Goal: Task Accomplishment & Management: Complete application form

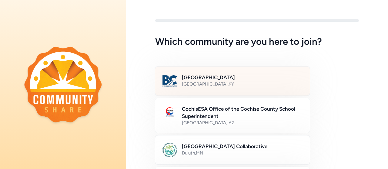
click at [241, 81] on h2 "[GEOGRAPHIC_DATA]" at bounding box center [242, 77] width 121 height 7
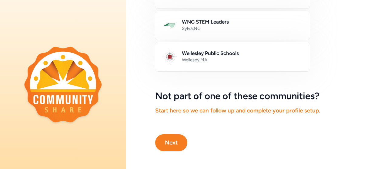
scroll to position [412, 0]
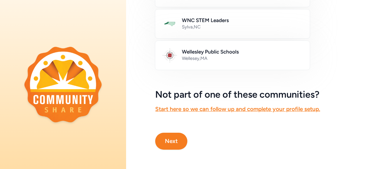
click at [166, 142] on button "Next" at bounding box center [171, 141] width 32 height 17
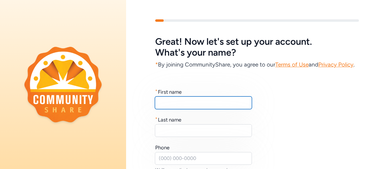
click at [214, 109] on input "text" at bounding box center [203, 103] width 97 height 13
type input "[PERSON_NAME]"
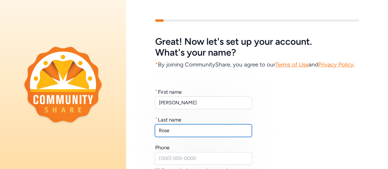
type input "Rose"
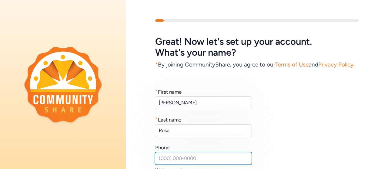
scroll to position [8, 0]
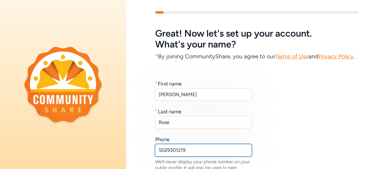
type input "5029301219"
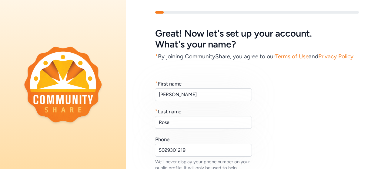
scroll to position [111, 0]
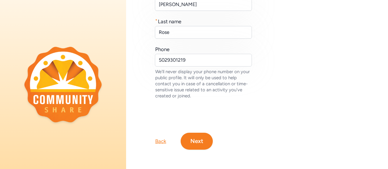
click at [204, 133] on button "Next" at bounding box center [197, 141] width 32 height 17
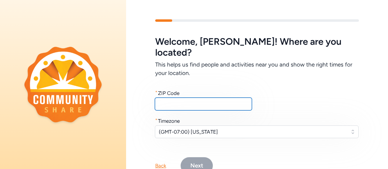
click at [182, 98] on input "text" at bounding box center [203, 104] width 97 height 13
type input "40165"
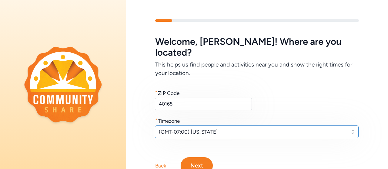
click at [230, 128] on span "(GMT-07:00) Arizona" at bounding box center [252, 131] width 187 height 7
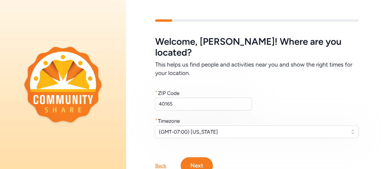
scroll to position [25, 0]
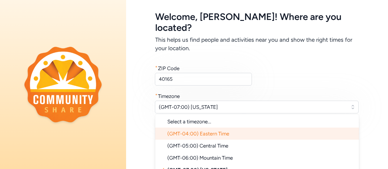
click at [228, 131] on span "(GMT-04:00) Eastern Time" at bounding box center [198, 134] width 62 height 6
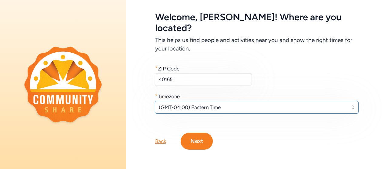
scroll to position [18, 0]
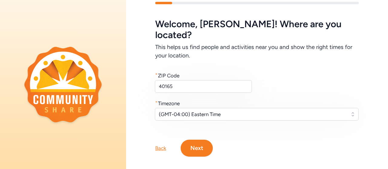
click at [193, 140] on button "Next" at bounding box center [197, 148] width 32 height 17
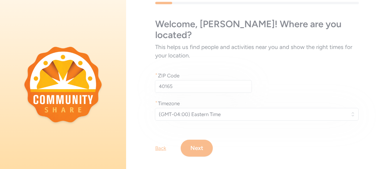
click at [190, 136] on div "Welcome , David ! Where are you located? This helps us find people and activiti…" at bounding box center [257, 79] width 262 height 194
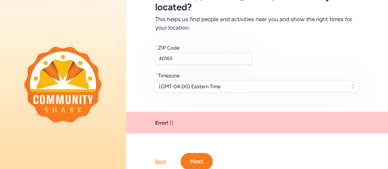
scroll to position [59, 0]
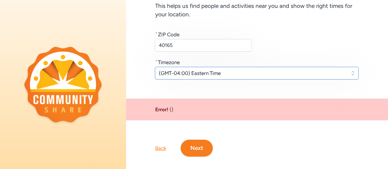
click at [227, 70] on span "(GMT-04:00) Eastern Time" at bounding box center [252, 73] width 187 height 7
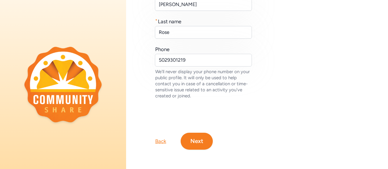
scroll to position [111, 0]
click at [194, 135] on button "Next" at bounding box center [197, 141] width 32 height 17
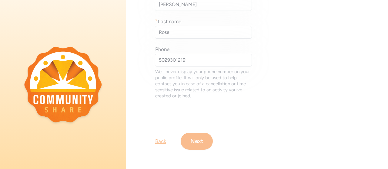
click at [187, 135] on div "Great! Now let's set up your account. What's your name? * By joining CommunityS…" at bounding box center [257, 36] width 262 height 268
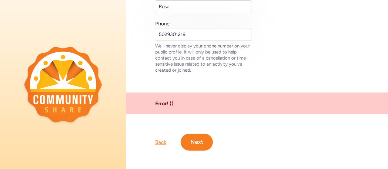
scroll to position [138, 0]
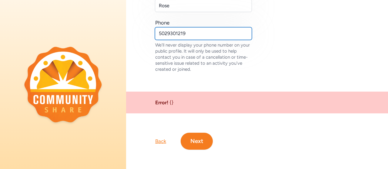
click at [167, 29] on input "5029301219" at bounding box center [203, 33] width 97 height 13
type input "502-930-1219"
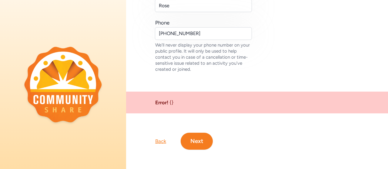
click at [205, 141] on button "Next" at bounding box center [197, 141] width 32 height 17
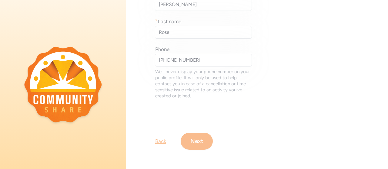
scroll to position [111, 0]
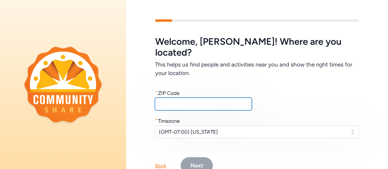
click at [190, 98] on input "text" at bounding box center [203, 104] width 97 height 13
type input "40165"
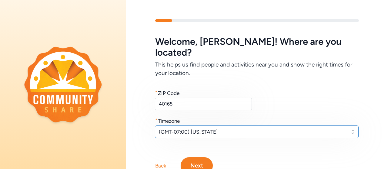
click at [212, 128] on span "(GMT-07:00) Arizona" at bounding box center [252, 131] width 187 height 7
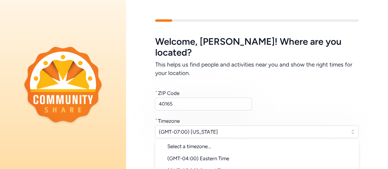
scroll to position [25, 0]
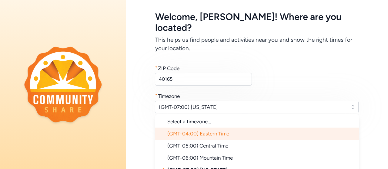
click at [221, 128] on li "(GMT-04:00) Eastern Time" at bounding box center [257, 134] width 204 height 12
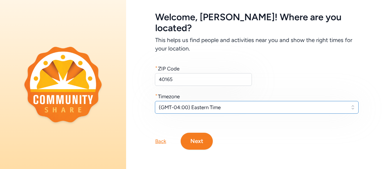
scroll to position [18, 0]
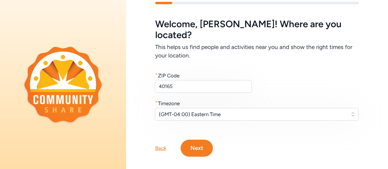
click at [195, 140] on button "Next" at bounding box center [197, 148] width 32 height 17
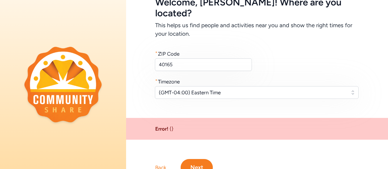
scroll to position [59, 0]
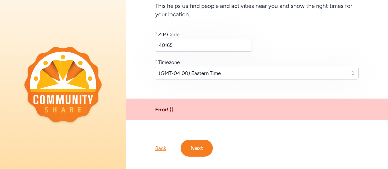
click at [197, 140] on button "Next" at bounding box center [197, 148] width 32 height 17
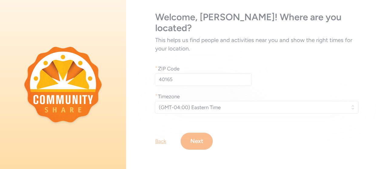
scroll to position [18, 0]
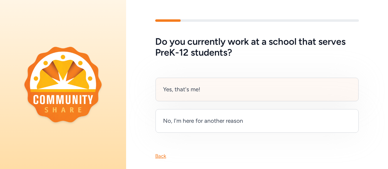
click at [229, 87] on div "Yes, that's me!" at bounding box center [256, 90] width 203 height 24
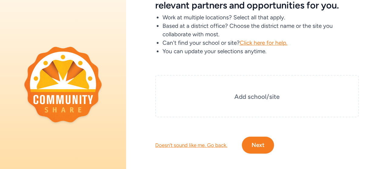
scroll to position [56, 0]
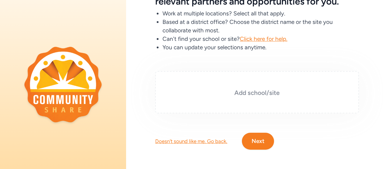
click at [258, 89] on h3 "Add school/site" at bounding box center [256, 93] width 173 height 8
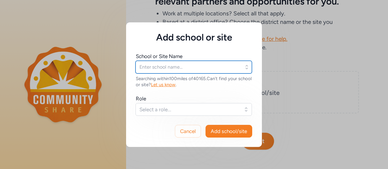
click at [174, 64] on input "text" at bounding box center [193, 67] width 116 height 13
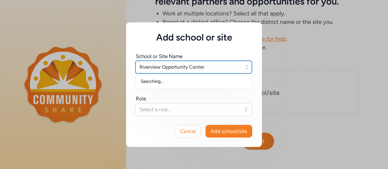
type input "Riverview Opportunity Center"
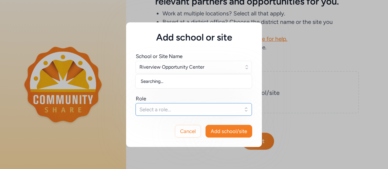
click at [161, 107] on span "Select a role..." at bounding box center [189, 109] width 100 height 7
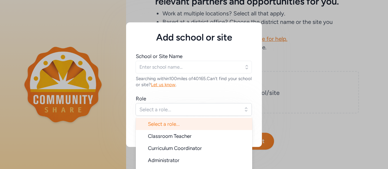
click at [168, 89] on div "School or Site Name Searching within 100 miles of 40165 . Can't find your schoo…" at bounding box center [194, 84] width 116 height 63
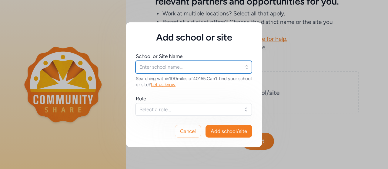
click at [192, 62] on input "text" at bounding box center [193, 67] width 116 height 13
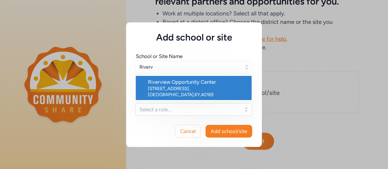
click at [171, 88] on div "383 High School Dr , Shepherdsville , KY , 40165" at bounding box center [197, 92] width 99 height 12
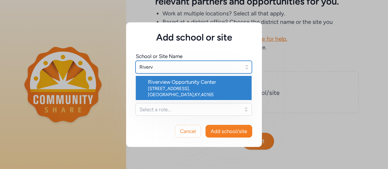
type input "Riverview Opportunity Center"
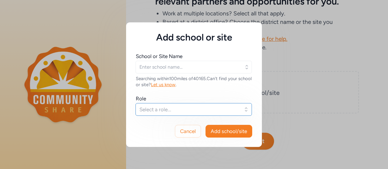
click at [158, 107] on span "Select a role..." at bounding box center [189, 109] width 100 height 7
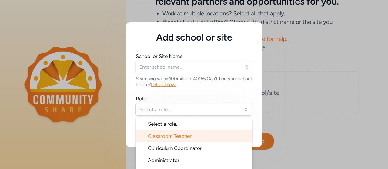
click at [216, 136] on li "Classroom Teacher" at bounding box center [194, 136] width 116 height 12
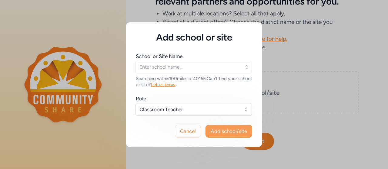
click at [222, 133] on span "Add school/site" at bounding box center [229, 131] width 36 height 7
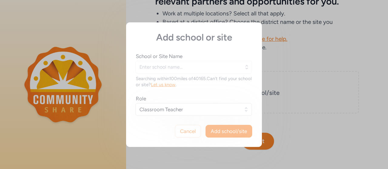
type input "Riverview Opportunity Center"
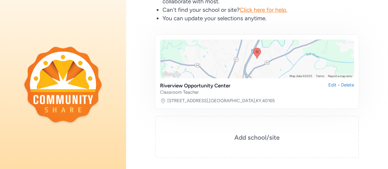
scroll to position [129, 0]
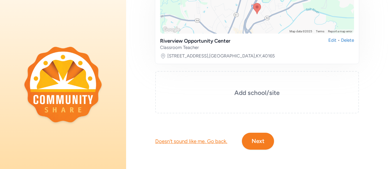
click at [258, 142] on button "Next" at bounding box center [258, 141] width 32 height 17
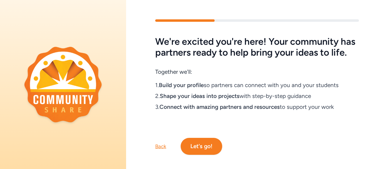
click at [192, 155] on button "Let's go!" at bounding box center [202, 146] width 42 height 17
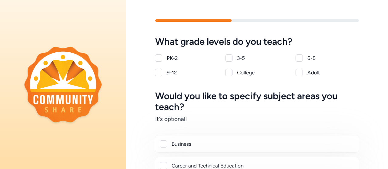
click at [158, 73] on div at bounding box center [158, 72] width 7 height 7
checkbox input "true"
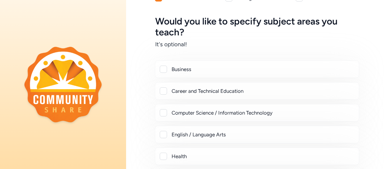
scroll to position [98, 0]
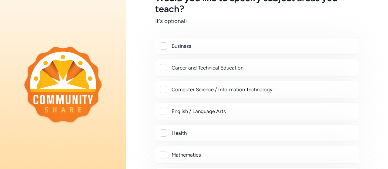
click at [193, 108] on div "English / Language Arts" at bounding box center [263, 111] width 182 height 7
checkbox input "true"
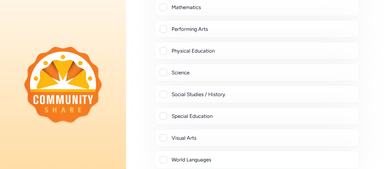
scroll to position [332, 0]
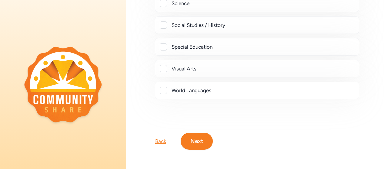
click at [200, 136] on button "Next" at bounding box center [197, 141] width 32 height 17
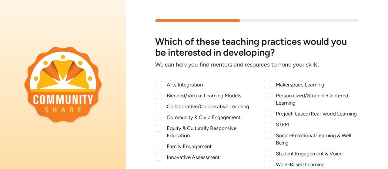
click at [185, 84] on div "Arts Integration" at bounding box center [208, 84] width 83 height 7
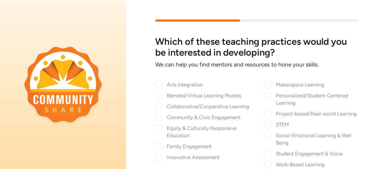
checkbox input "true"
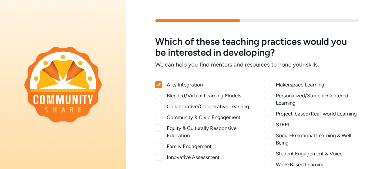
click at [173, 109] on div "Collaborative/Cooperative Learning" at bounding box center [208, 106] width 83 height 7
checkbox input "true"
click at [168, 121] on div "Community & Civic Engagement" at bounding box center [208, 117] width 83 height 7
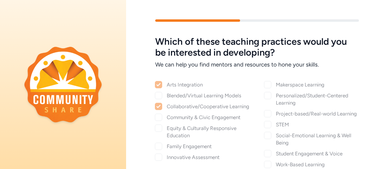
checkbox input "true"
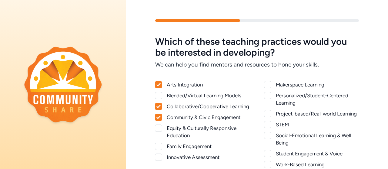
click at [159, 150] on div at bounding box center [158, 146] width 7 height 7
checkbox input "true"
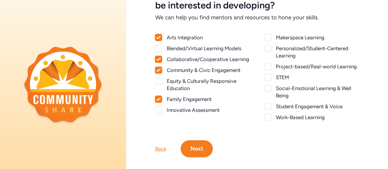
scroll to position [46, 0]
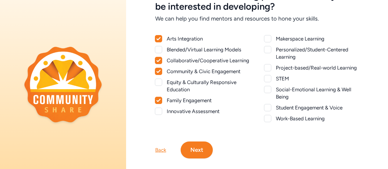
click at [159, 115] on div at bounding box center [158, 111] width 7 height 7
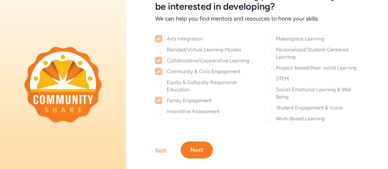
checkbox input "true"
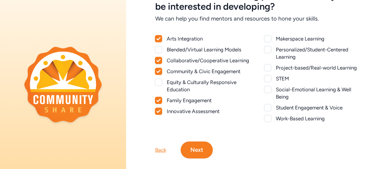
click at [264, 48] on div at bounding box center [267, 49] width 7 height 7
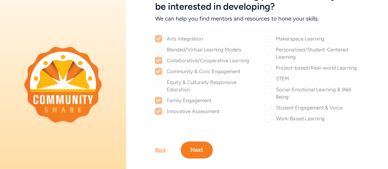
checkbox input "true"
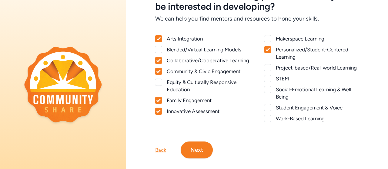
click at [266, 66] on div at bounding box center [267, 67] width 7 height 7
checkbox input "true"
click at [265, 108] on div at bounding box center [267, 107] width 7 height 7
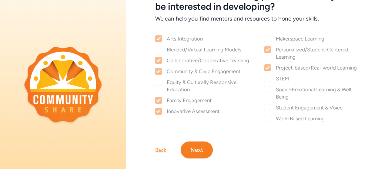
checkbox input "true"
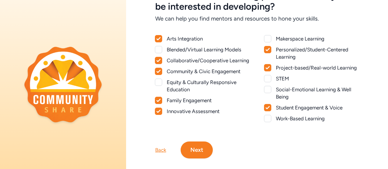
click at [265, 122] on div at bounding box center [267, 118] width 7 height 7
checkbox input "true"
click at [192, 151] on button "Next" at bounding box center [197, 150] width 32 height 17
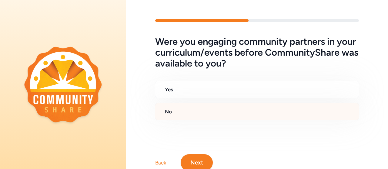
click at [203, 109] on h2 "No" at bounding box center [259, 111] width 189 height 7
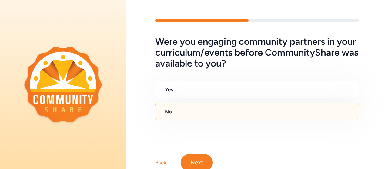
click at [201, 161] on button "Next" at bounding box center [197, 163] width 32 height 17
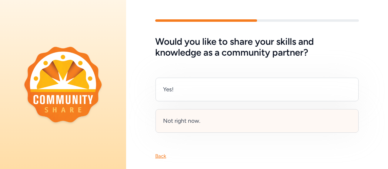
click at [195, 123] on div "Not right now." at bounding box center [181, 121] width 37 height 8
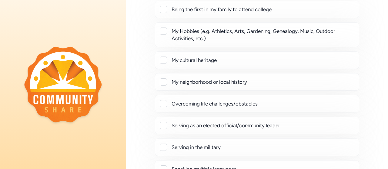
scroll to position [79, 0]
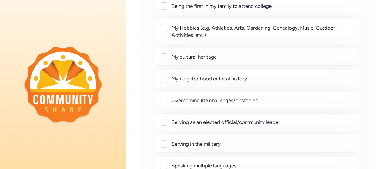
click at [297, 34] on div "My Hobbies (e.g. Athletics, Arts, Gardening, Genealogy, Music, Outdoor Activiti…" at bounding box center [263, 31] width 182 height 15
checkbox input "true"
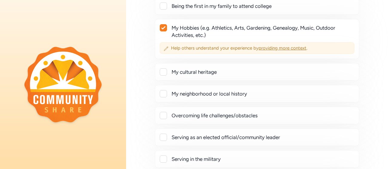
click at [287, 47] on span "providing more context" at bounding box center [282, 47] width 48 height 5
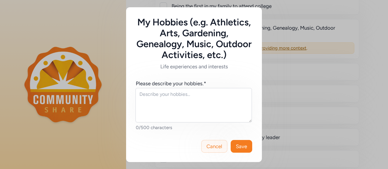
click at [217, 152] on button "Cancel" at bounding box center [214, 146] width 26 height 13
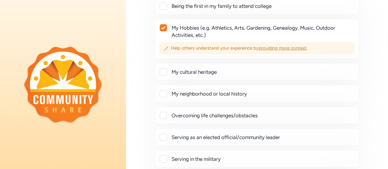
click at [274, 49] on span "providing more context" at bounding box center [282, 47] width 48 height 5
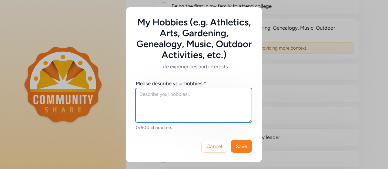
click at [188, 94] on textarea at bounding box center [193, 105] width 116 height 35
type textarea "Athletics, Arts, Music, Literature, Family"
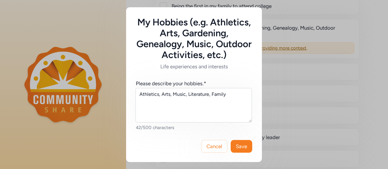
click at [245, 153] on div "Cancel Save" at bounding box center [194, 147] width 136 height 32
click at [242, 145] on span "Save" at bounding box center [241, 146] width 11 height 7
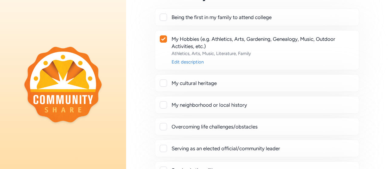
scroll to position [81, 0]
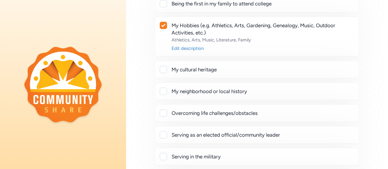
click at [161, 69] on div at bounding box center [163, 69] width 7 height 7
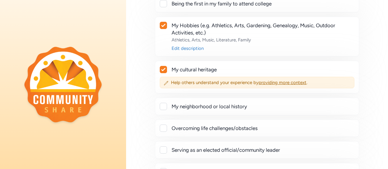
click at [162, 68] on icon at bounding box center [163, 70] width 4 height 4
checkbox input "false"
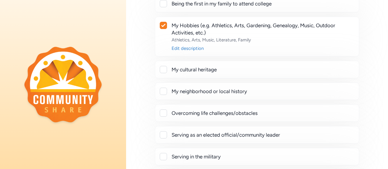
click at [165, 92] on div at bounding box center [163, 91] width 7 height 7
checkbox input "true"
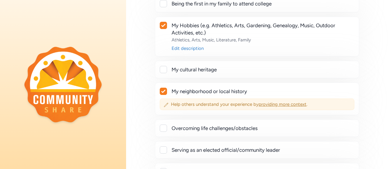
click at [270, 106] on span "providing more context" at bounding box center [282, 104] width 48 height 5
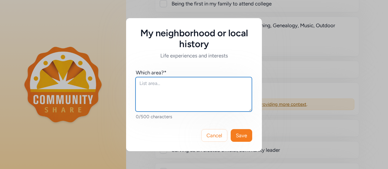
click at [197, 98] on textarea at bounding box center [193, 94] width 116 height 35
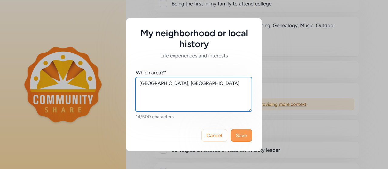
type textarea "Louisville, KY"
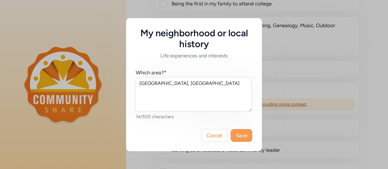
click at [243, 133] on span "Save" at bounding box center [241, 135] width 11 height 7
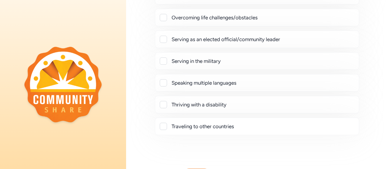
scroll to position [192, 0]
click at [164, 18] on div at bounding box center [163, 18] width 7 height 7
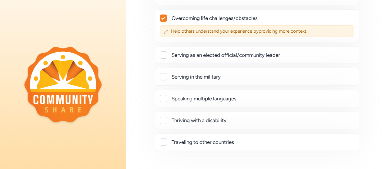
checkbox input "true"
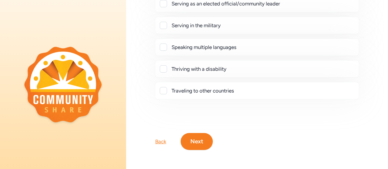
scroll to position [245, 0]
click at [198, 135] on button "Next" at bounding box center [197, 141] width 32 height 17
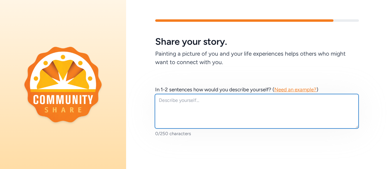
click at [192, 114] on textarea at bounding box center [257, 111] width 204 height 35
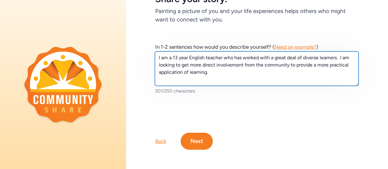
scroll to position [47, 0]
type textarea "I am a 13 year English teacher who has worked with a great deal of diverse lear…"
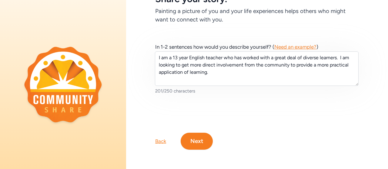
click at [195, 133] on button "Next" at bounding box center [197, 141] width 32 height 17
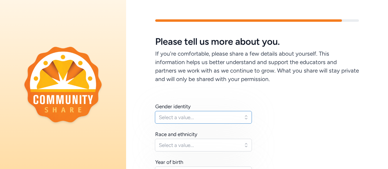
click at [206, 114] on span "Select a value..." at bounding box center [199, 117] width 81 height 7
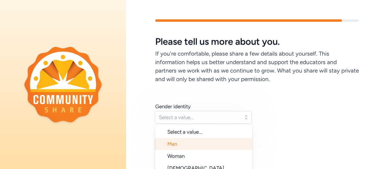
click at [194, 142] on li "Man" at bounding box center [203, 144] width 97 height 12
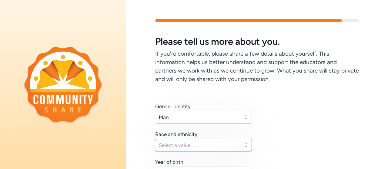
click at [198, 145] on span "Select a value..." at bounding box center [199, 145] width 81 height 7
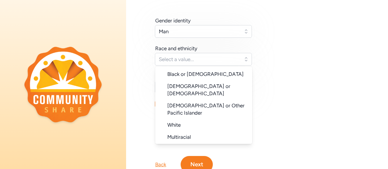
scroll to position [53, 0]
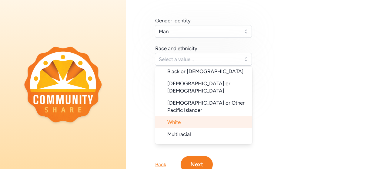
click at [216, 116] on li "White" at bounding box center [203, 122] width 97 height 12
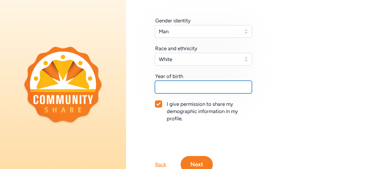
click at [198, 90] on input "text" at bounding box center [203, 87] width 97 height 13
type input "1987"
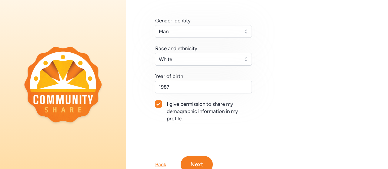
click at [194, 158] on button "Next" at bounding box center [197, 164] width 32 height 17
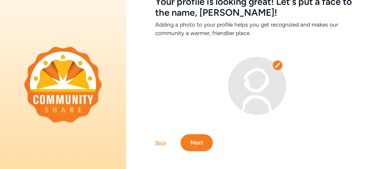
scroll to position [46, 0]
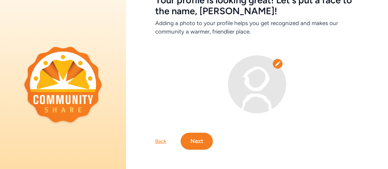
click at [275, 61] on icon at bounding box center [278, 64] width 6 height 6
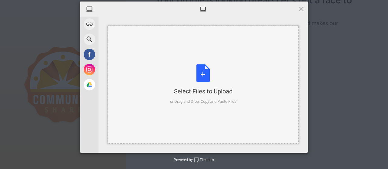
click at [203, 76] on div "Select Files to Upload or Drag and Drop, Copy and Paste Files" at bounding box center [203, 85] width 66 height 40
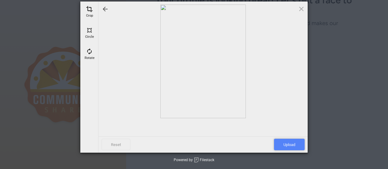
click at [276, 144] on span "Upload" at bounding box center [289, 145] width 31 height 12
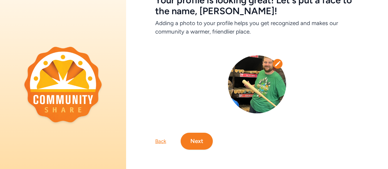
click at [191, 138] on button "Next" at bounding box center [197, 141] width 32 height 17
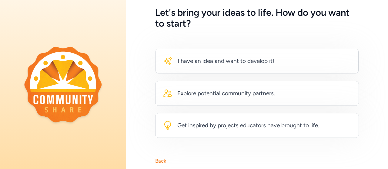
scroll to position [48, 0]
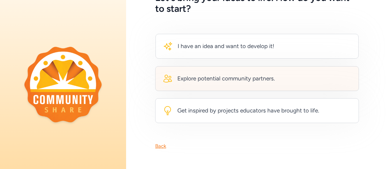
click at [294, 78] on div "Explore potential community partners." at bounding box center [257, 78] width 204 height 25
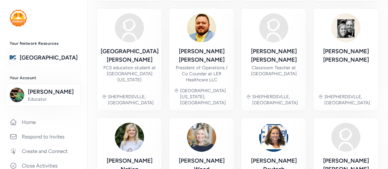
scroll to position [286, 0]
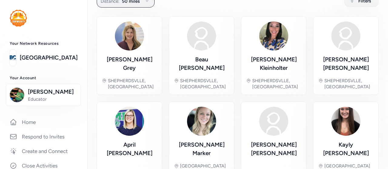
scroll to position [46, 0]
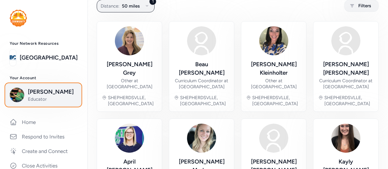
click at [15, 98] on img "button" at bounding box center [17, 95] width 15 height 15
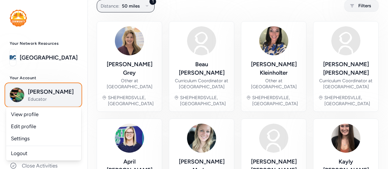
click at [15, 98] on img "button" at bounding box center [17, 95] width 15 height 15
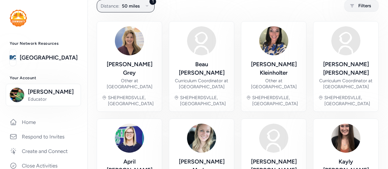
click at [15, 20] on img at bounding box center [18, 18] width 17 height 17
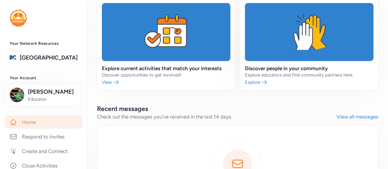
scroll to position [166, 0]
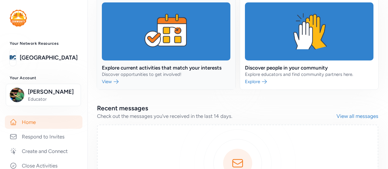
click at [151, 42] on link at bounding box center [166, 44] width 138 height 92
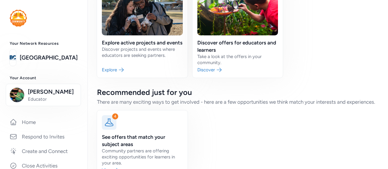
scroll to position [99, 0]
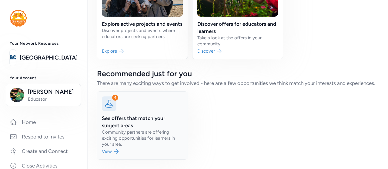
click at [113, 154] on link at bounding box center [142, 126] width 91 height 68
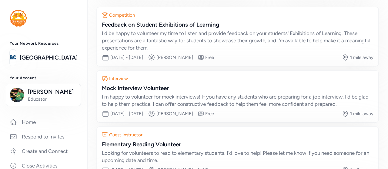
scroll to position [87, 0]
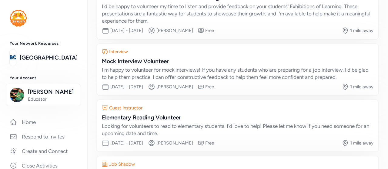
click at [230, 97] on div "Competition Feedback on Student Exhibitions of Learning I'd be happy to volunte…" at bounding box center [237, 97] width 281 height 235
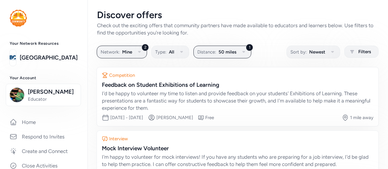
scroll to position [0, 0]
